Goal: Information Seeking & Learning: Learn about a topic

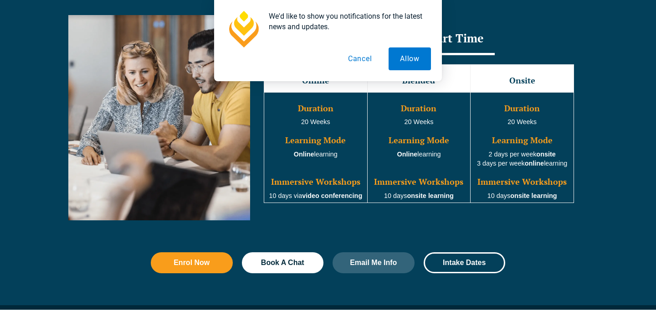
click at [479, 49] on div "We'd like to show you notifications for the latest news and updates. Allow Canc…" at bounding box center [328, 40] width 656 height 81
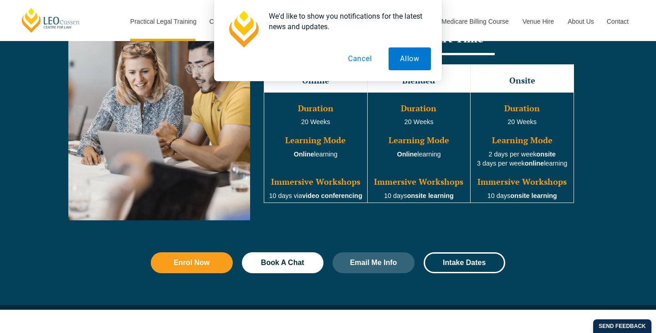
click at [367, 60] on button "Cancel" at bounding box center [360, 58] width 47 height 23
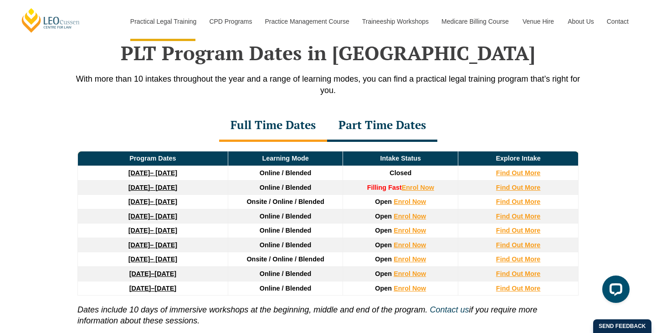
scroll to position [1225, 0]
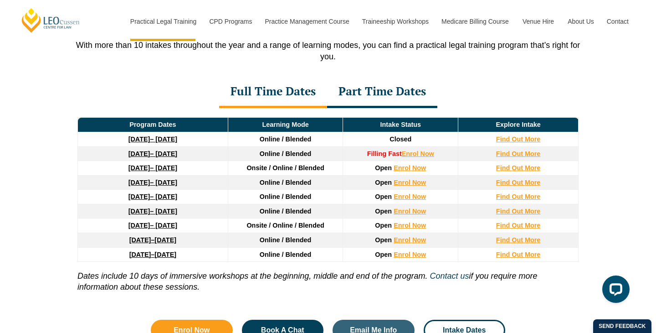
click at [393, 115] on div "Program Dates Learning Mode Intake Status Explore Intake [DATE] – [DATE] Online…" at bounding box center [328, 207] width 520 height 198
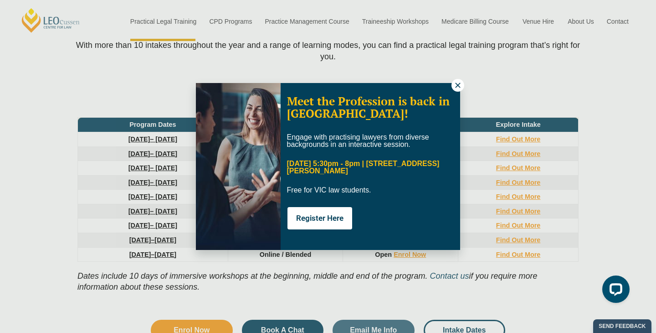
click at [392, 99] on span "Meet the Profession is back in [GEOGRAPHIC_DATA]!" at bounding box center [368, 107] width 163 height 28
click at [455, 86] on icon at bounding box center [458, 85] width 8 height 8
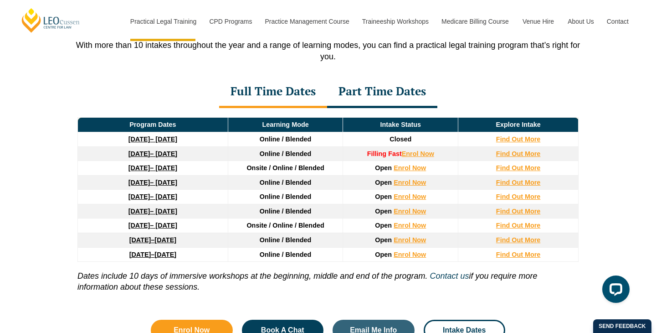
click at [405, 88] on div "Part Time Dates" at bounding box center [382, 92] width 110 height 32
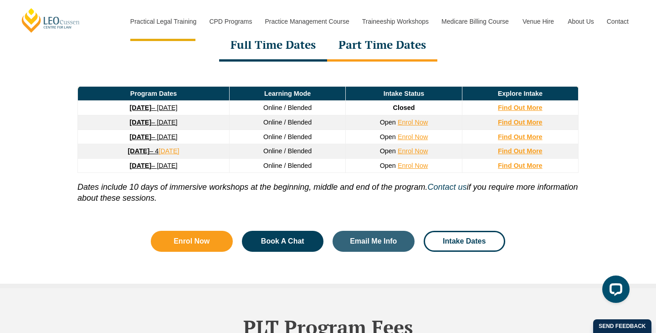
scroll to position [1272, 0]
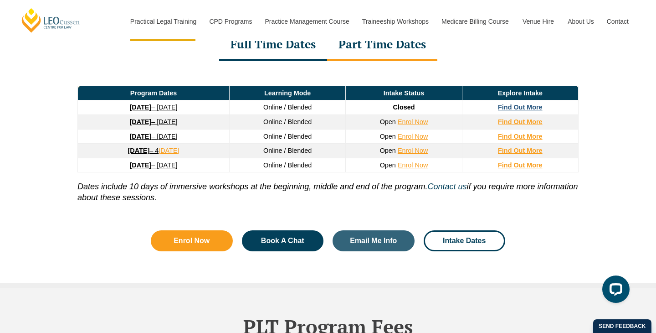
click at [531, 107] on strong "Find Out More" at bounding box center [520, 106] width 45 height 7
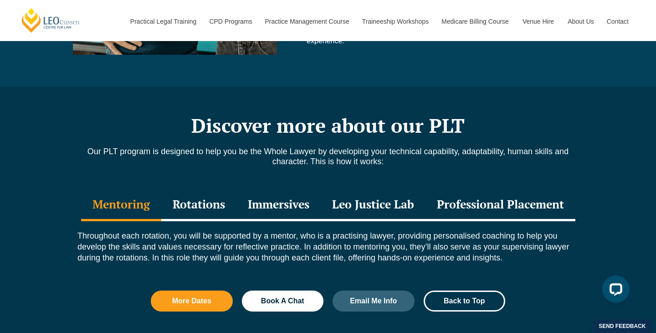
scroll to position [988, 0]
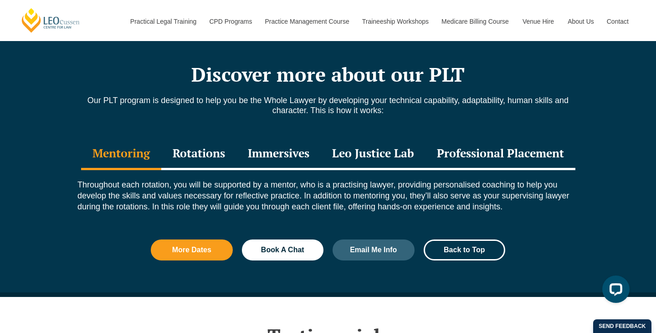
click at [283, 138] on div "Immersives" at bounding box center [279, 154] width 84 height 32
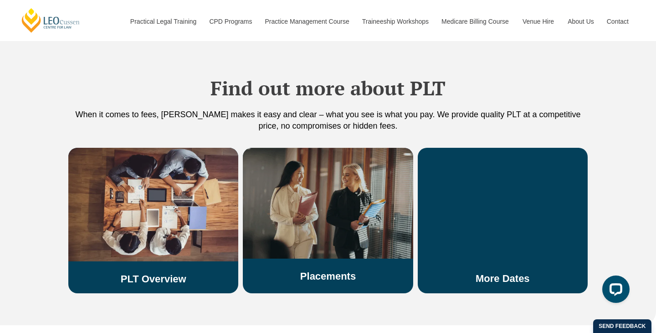
scroll to position [1582, 0]
